Goal: Transaction & Acquisition: Book appointment/travel/reservation

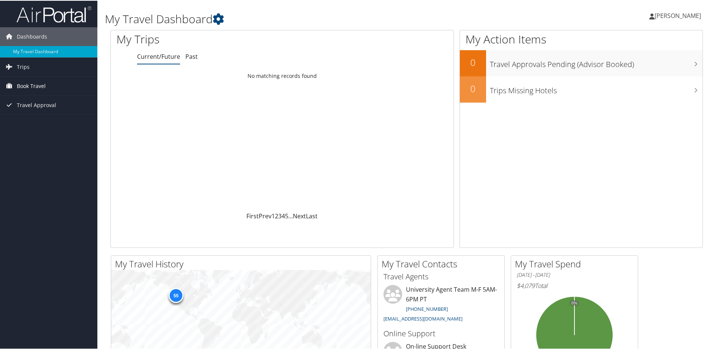
click at [30, 87] on span "Book Travel" at bounding box center [31, 85] width 29 height 19
click at [50, 124] on link "Book/Manage Online Trips" at bounding box center [48, 122] width 97 height 11
